Goal: Task Accomplishment & Management: Use online tool/utility

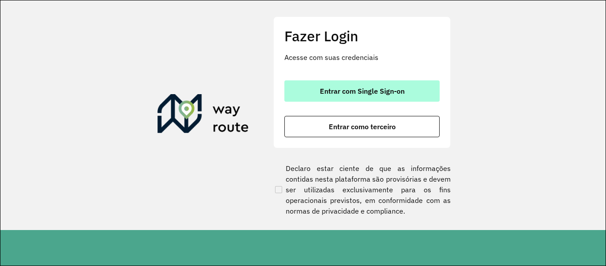
click at [397, 98] on button "Entrar com Single Sign-on" at bounding box center [361, 90] width 155 height 21
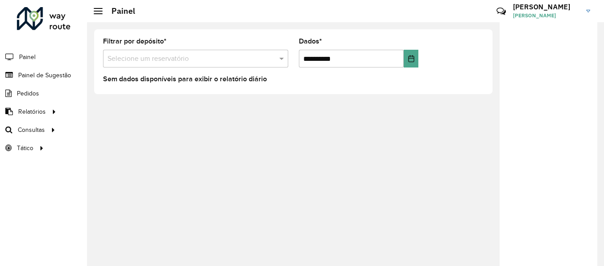
click at [261, 65] on div "Selecione um reservatório" at bounding box center [195, 59] width 185 height 18
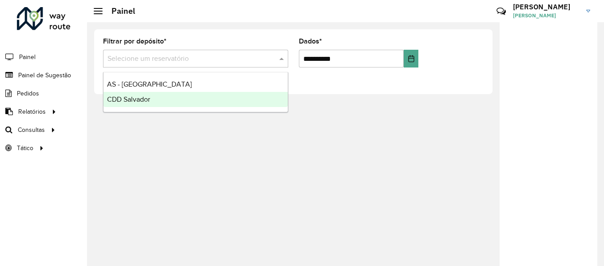
click at [128, 146] on div "**********" at bounding box center [345, 144] width 517 height 244
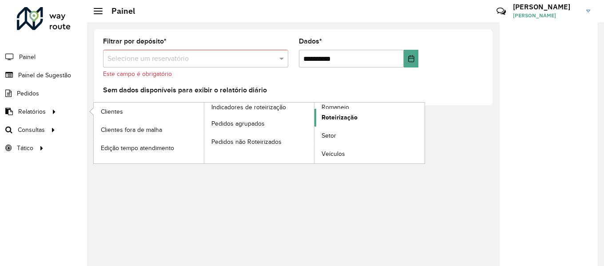
click at [363, 122] on link "Roteirização" at bounding box center [369, 118] width 110 height 18
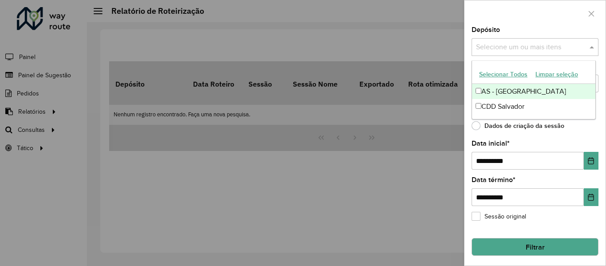
click at [522, 51] on input "text" at bounding box center [531, 47] width 114 height 11
click at [511, 72] on font "Selecionar todos" at bounding box center [502, 74] width 47 height 7
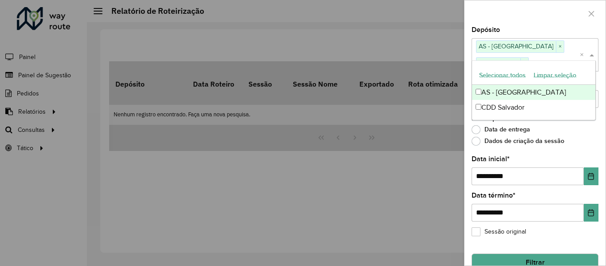
click at [511, 15] on div at bounding box center [535, 13] width 141 height 26
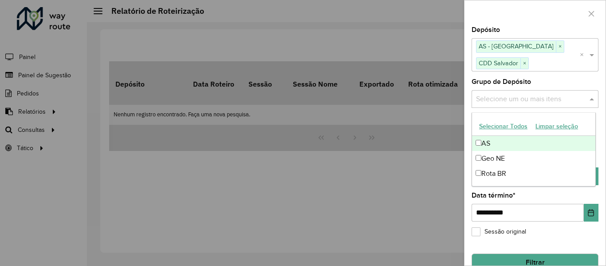
click at [508, 102] on input "text" at bounding box center [531, 99] width 114 height 11
click at [494, 124] on font "Selecionar todos" at bounding box center [502, 126] width 47 height 7
click at [498, 7] on div at bounding box center [535, 13] width 141 height 26
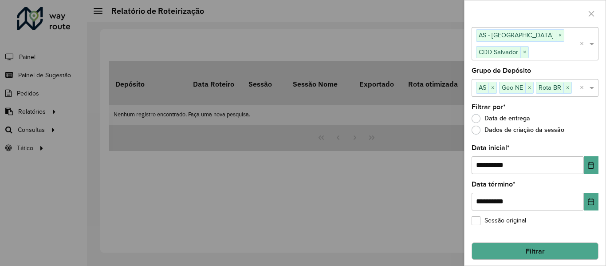
scroll to position [16, 0]
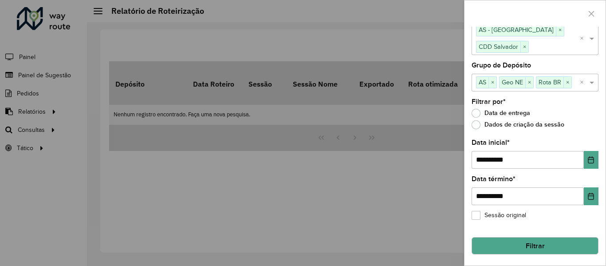
click at [529, 244] on font "Filtrar" at bounding box center [535, 246] width 19 height 8
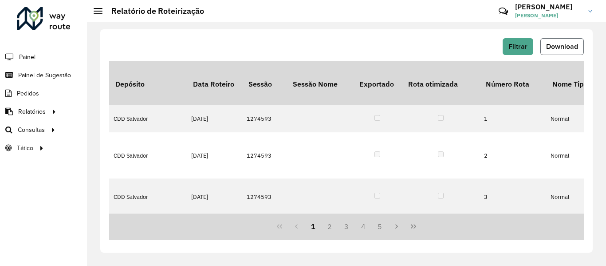
click at [554, 41] on button "Download" at bounding box center [562, 46] width 43 height 17
click at [518, 51] on button "Filtrar" at bounding box center [518, 46] width 31 height 17
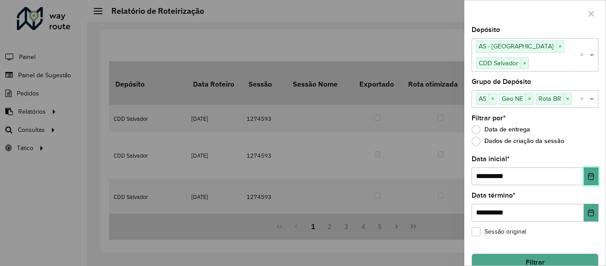
click at [591, 171] on button "Escolha a data" at bounding box center [591, 176] width 15 height 18
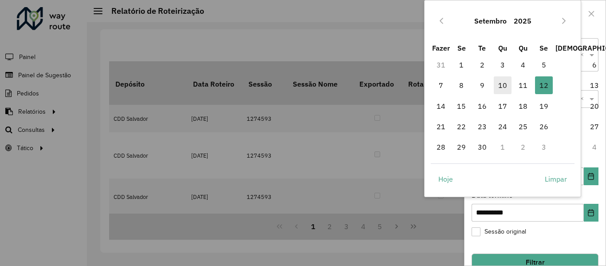
click at [504, 88] on font "10" at bounding box center [502, 85] width 9 height 9
type input "**********"
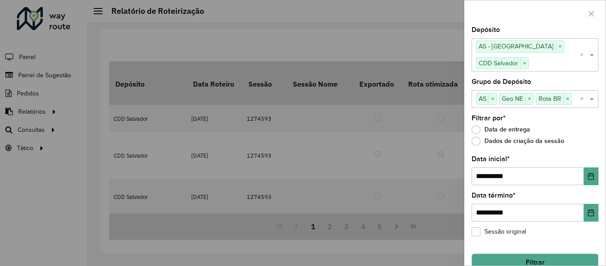
click at [505, 256] on button "Filtrar" at bounding box center [535, 262] width 127 height 18
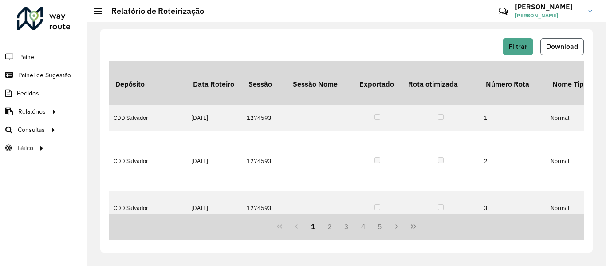
click at [554, 47] on font "Download" at bounding box center [562, 47] width 32 height 8
